Goal: Task Accomplishment & Management: Manage account settings

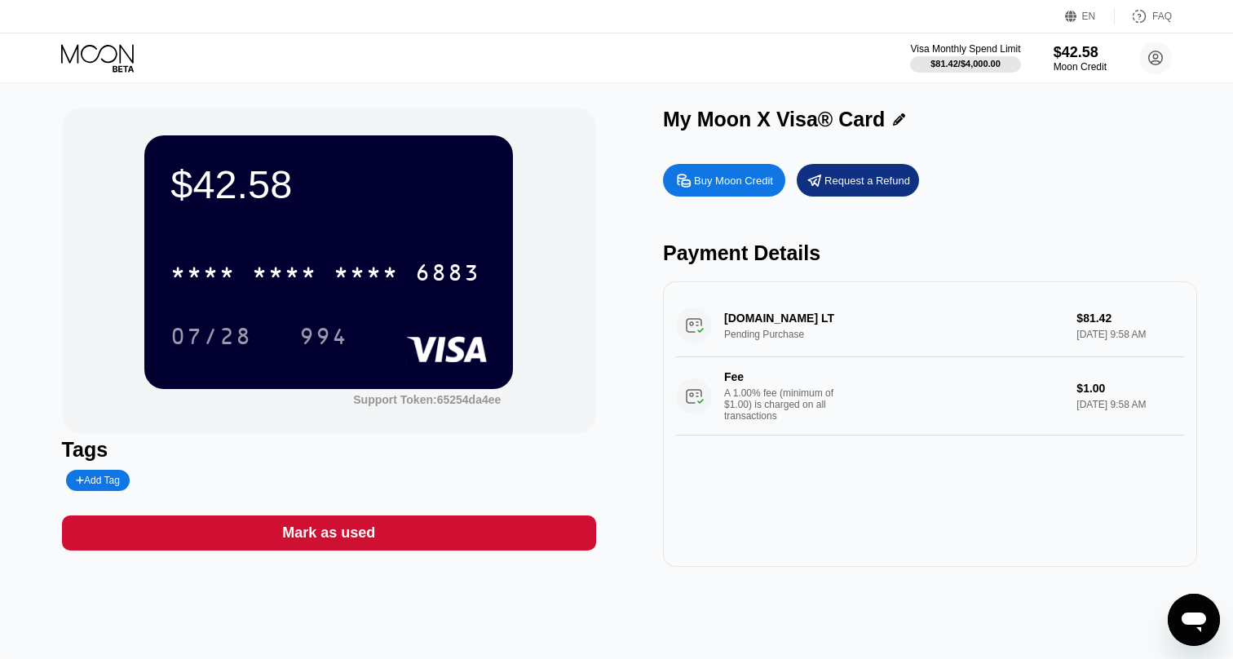
click at [121, 63] on icon at bounding box center [99, 58] width 76 height 29
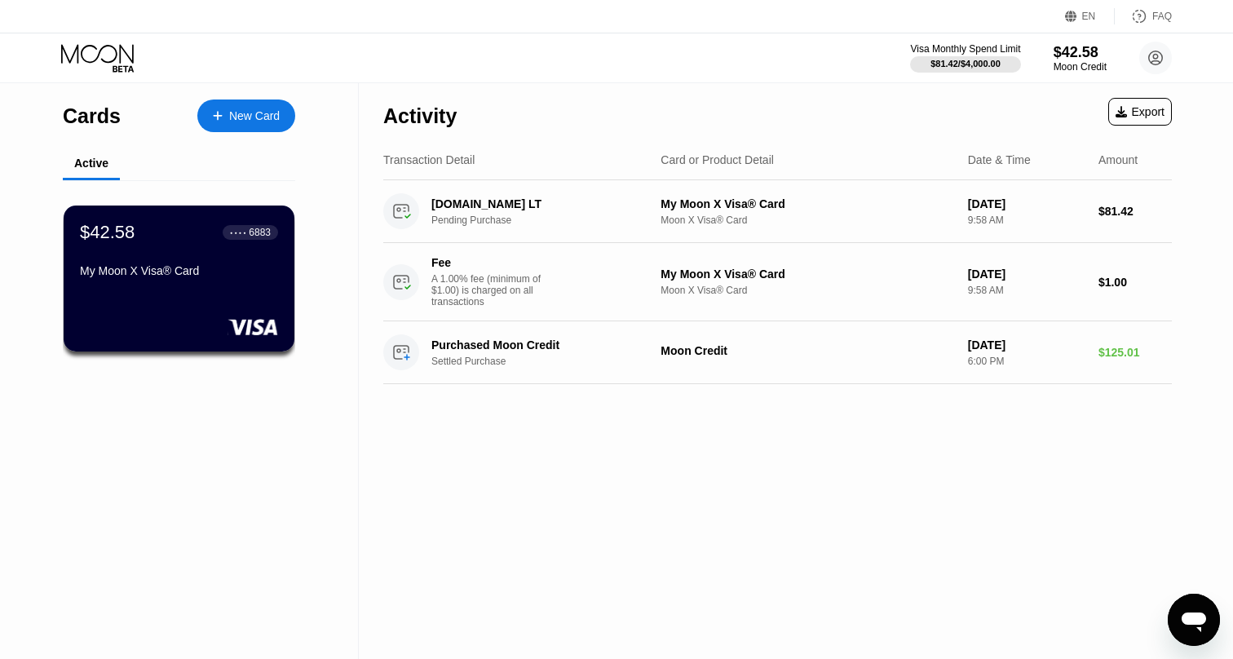
click at [95, 52] on icon at bounding box center [99, 58] width 76 height 29
click at [1180, 602] on div "Открыть окно обмена сообщениями" at bounding box center [1194, 619] width 49 height 49
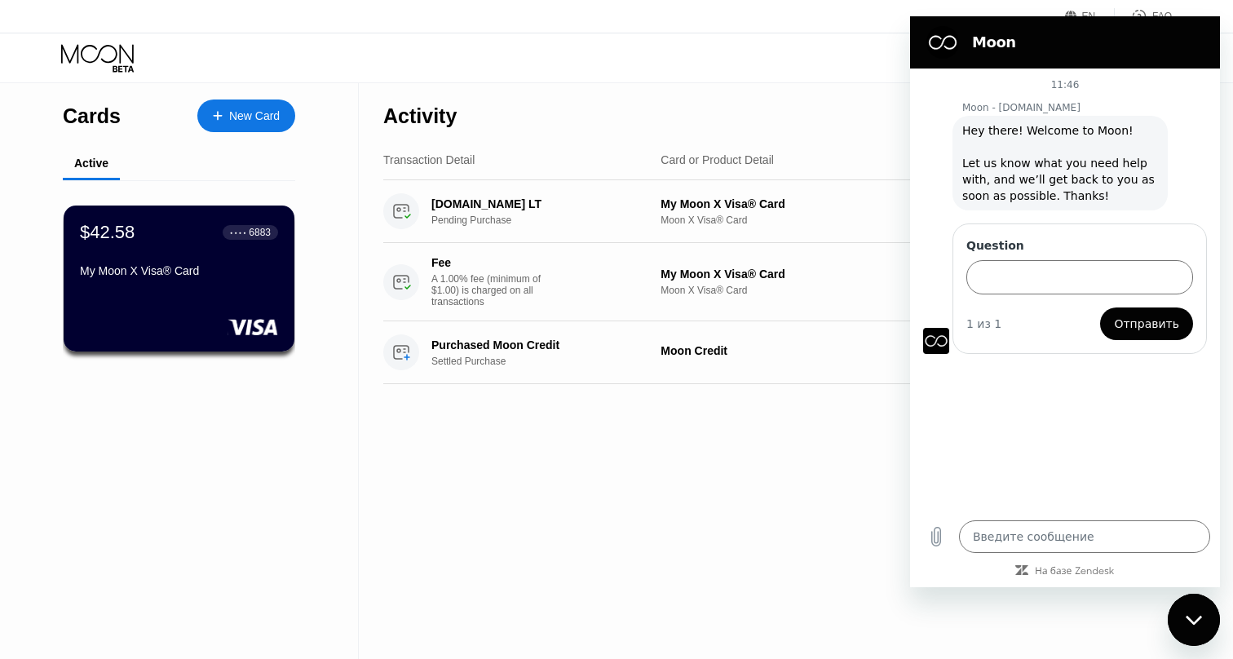
click at [852, 39] on div "Visa Monthly Spend Limit $81.42 / $4,000.00 $42.58 Moon Credit [PERSON_NAME] [E…" at bounding box center [616, 57] width 1233 height 49
click at [117, 65] on icon at bounding box center [99, 58] width 76 height 29
click at [678, 68] on div "Visa Monthly Spend Limit $81.42 / $4,000.00 $42.58 Moon Credit [PERSON_NAME] [E…" at bounding box center [616, 57] width 1233 height 49
click at [834, 91] on div "Activity Export" at bounding box center [777, 111] width 789 height 57
click at [500, 137] on div "Activity Export" at bounding box center [777, 111] width 789 height 57
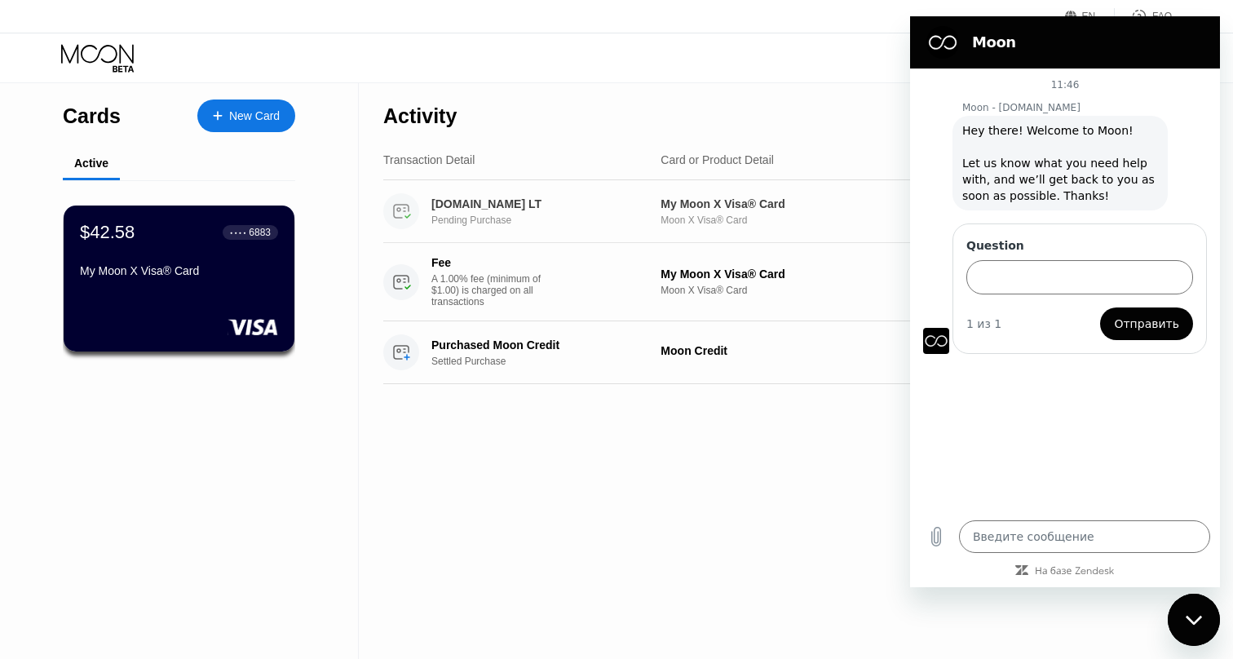
click at [501, 223] on div "Pending Purchase" at bounding box center [550, 220] width 238 height 11
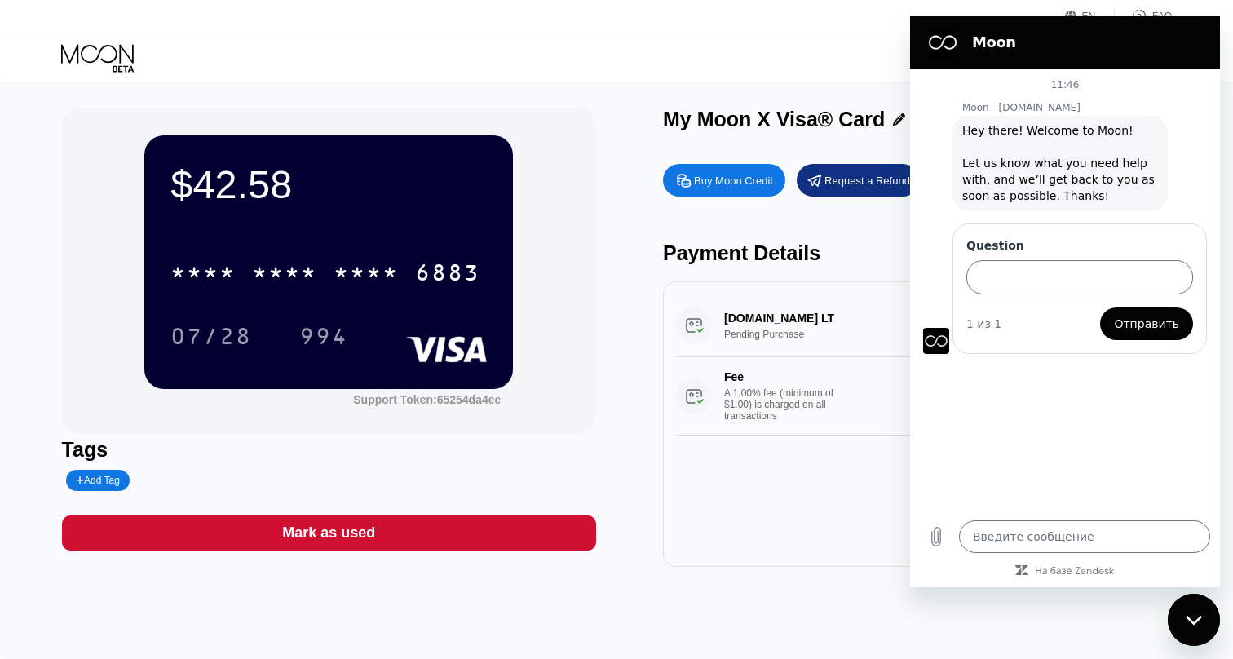
click at [119, 75] on div "Visa Monthly Spend Limit $81.42 / $4,000.00 $42.58 Moon Credit [PERSON_NAME] [E…" at bounding box center [616, 57] width 1233 height 49
click at [116, 59] on icon at bounding box center [99, 58] width 76 height 29
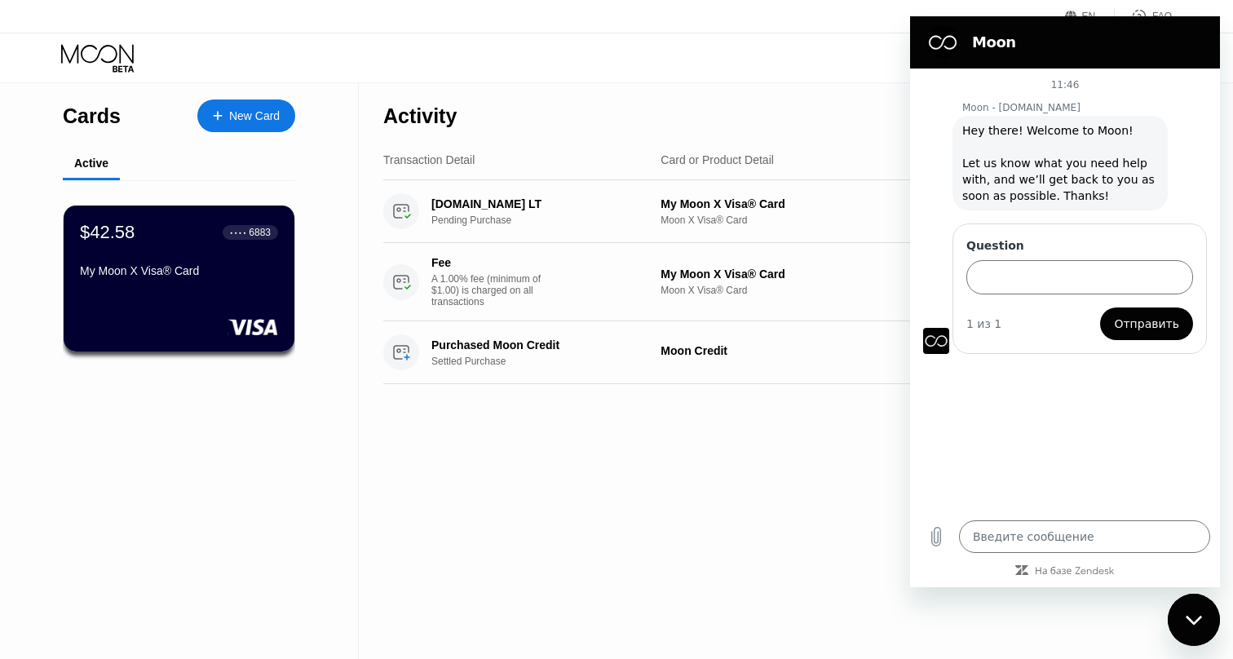
click at [807, 475] on div "Activity Export Transaction Detail Card or Product Detail Date & Time Amount [D…" at bounding box center [778, 371] width 838 height 576
click at [1040, 33] on h2 "Moon" at bounding box center [1088, 43] width 232 height 20
click at [1189, 617] on icon "Закрыть окно обмена сообщениями" at bounding box center [1194, 620] width 17 height 11
type textarea "x"
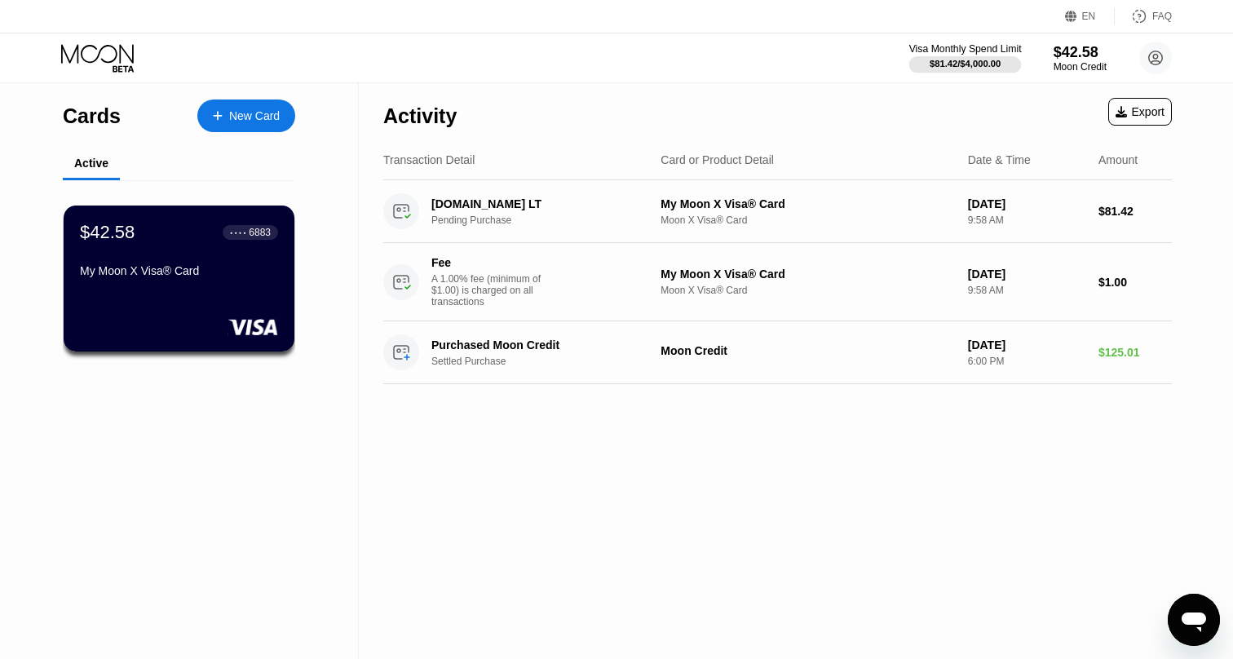
click at [932, 62] on div "$81.42 / $4,000.00" at bounding box center [965, 64] width 71 height 10
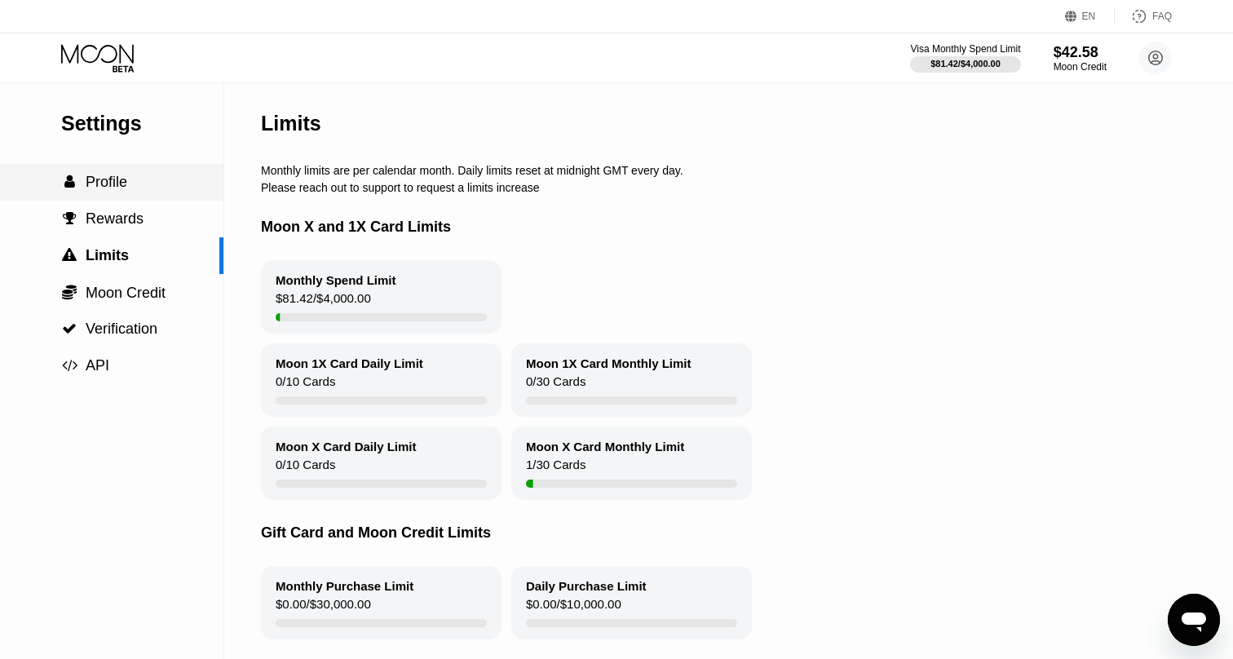
click at [119, 175] on span "Profile" at bounding box center [107, 182] width 42 height 16
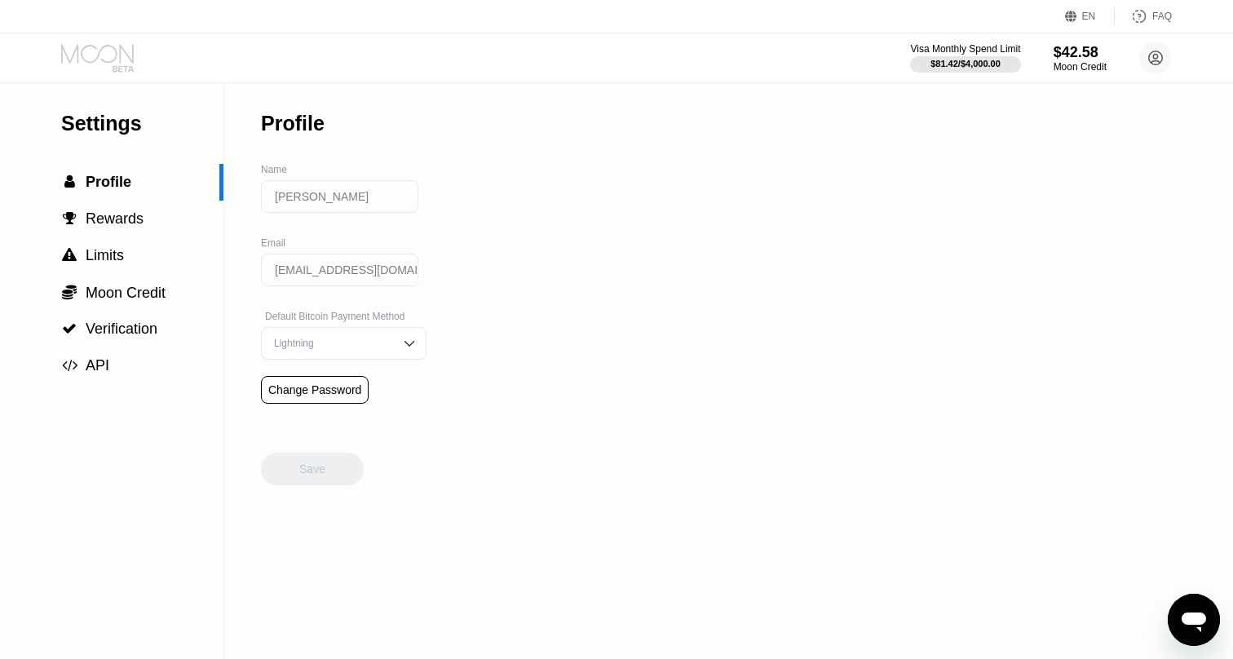
click at [115, 60] on icon at bounding box center [99, 58] width 76 height 29
